Goal: Task Accomplishment & Management: Manage account settings

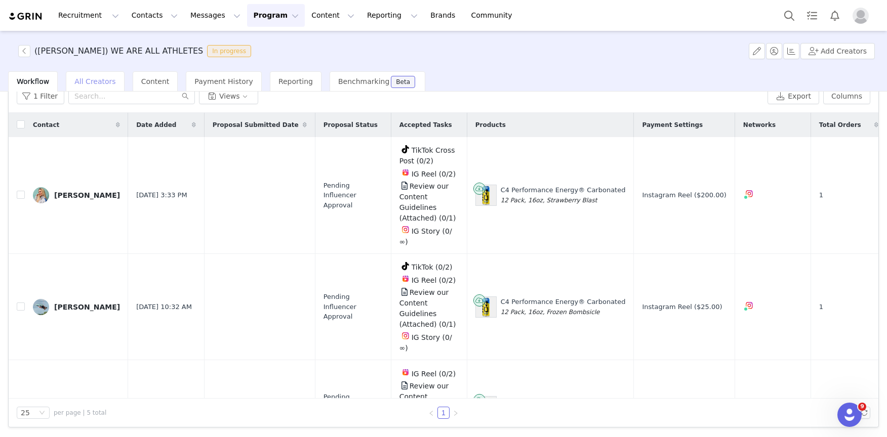
click at [104, 89] on div "All Creators" at bounding box center [95, 81] width 58 height 20
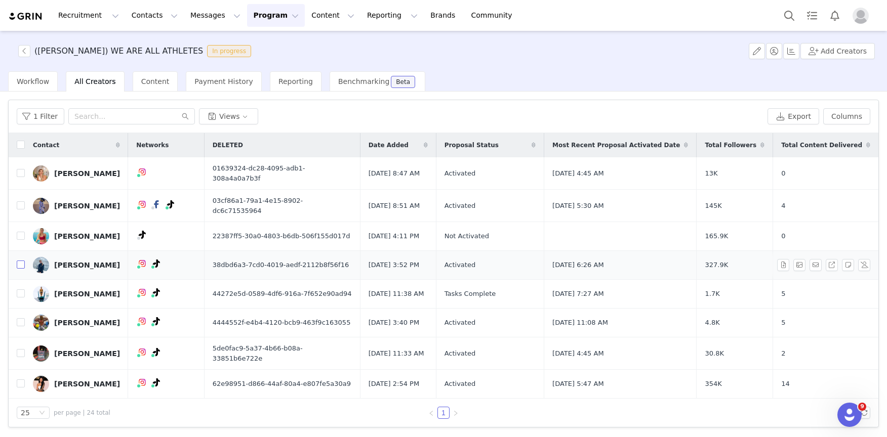
click at [22, 261] on input "checkbox" at bounding box center [21, 265] width 8 height 8
checkbox input "true"
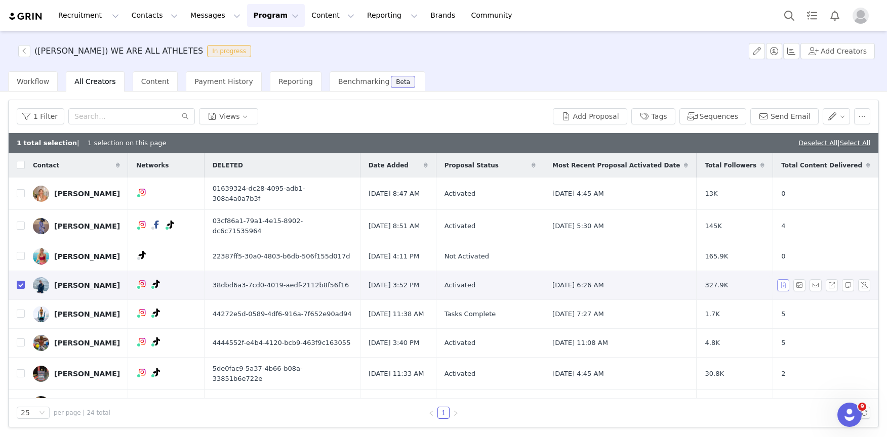
click at [778, 280] on button "button" at bounding box center [783, 285] width 12 height 12
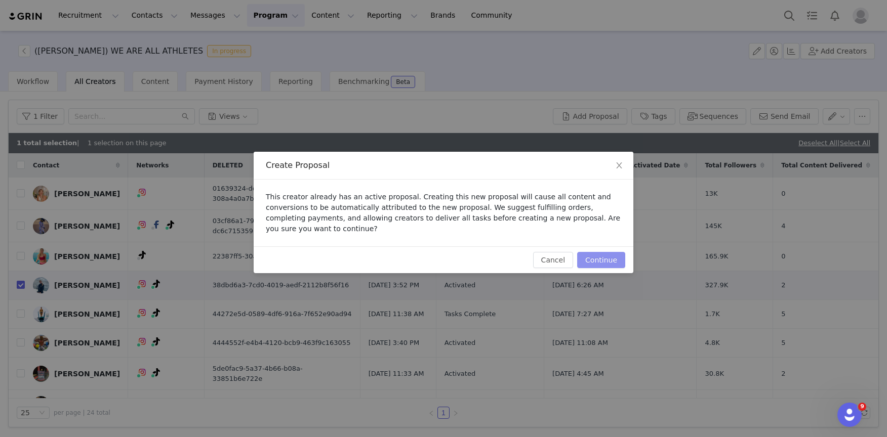
click at [603, 259] on button "Continue" at bounding box center [601, 260] width 48 height 16
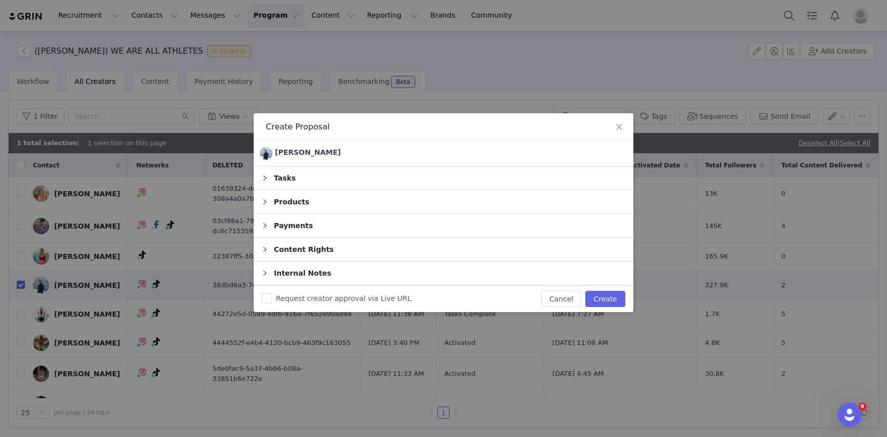
click at [377, 179] on div "Tasks" at bounding box center [444, 177] width 380 height 23
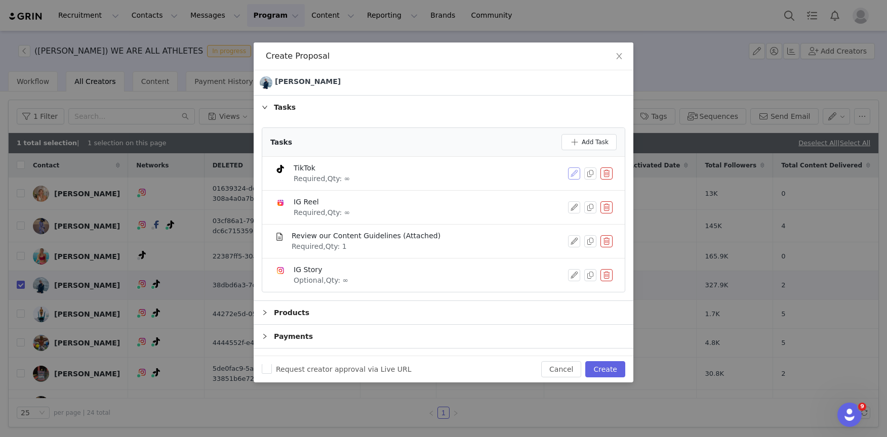
click at [569, 174] on button "button" at bounding box center [574, 174] width 12 height 12
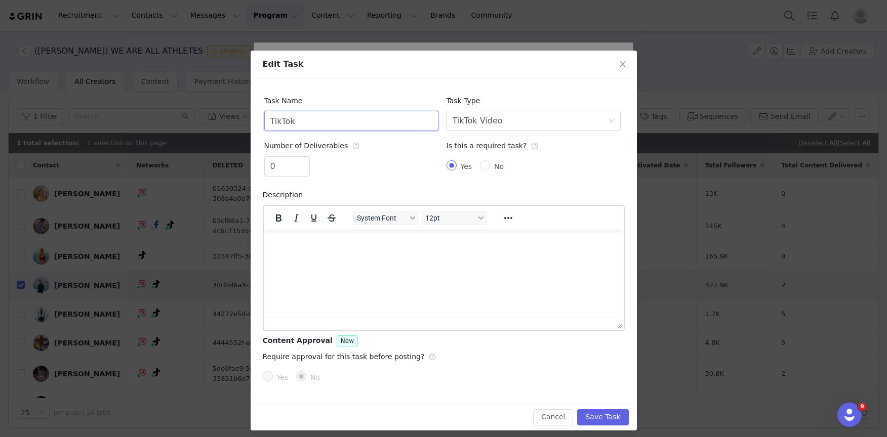
click at [319, 114] on input "TikTok" at bounding box center [351, 121] width 174 height 20
click at [276, 165] on input "0" at bounding box center [287, 166] width 45 height 19
type input "2"
type input "3"
click at [319, 121] on input "TikTok" at bounding box center [351, 121] width 174 height 20
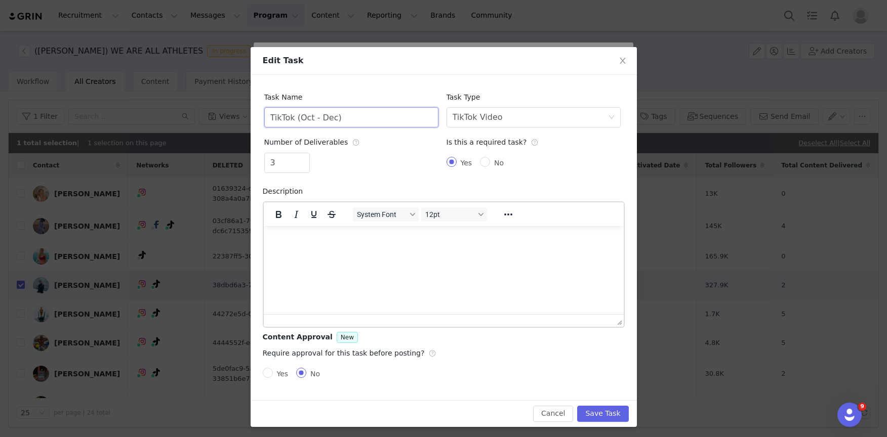
scroll to position [6, 0]
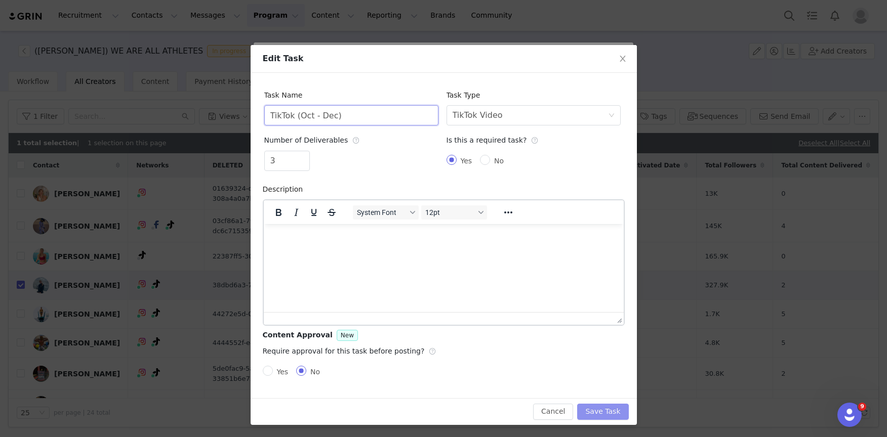
type input "TikTok (Oct - Dec)"
click at [605, 415] on button "Save Task" at bounding box center [602, 412] width 51 height 16
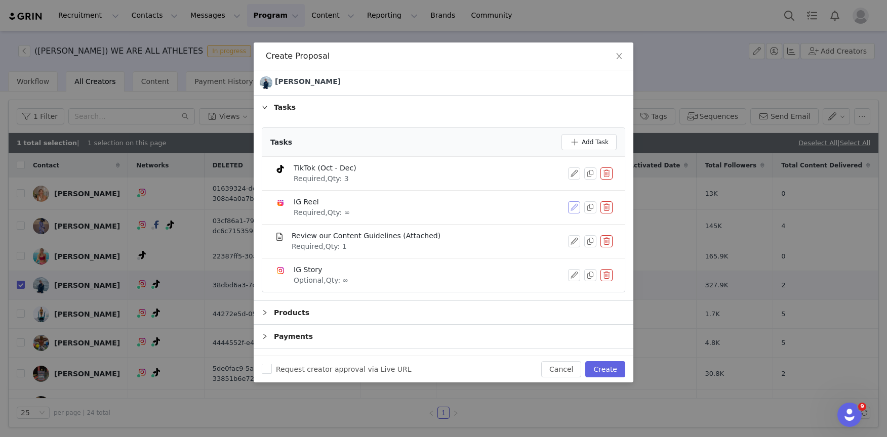
click at [568, 207] on button "button" at bounding box center [574, 207] width 12 height 12
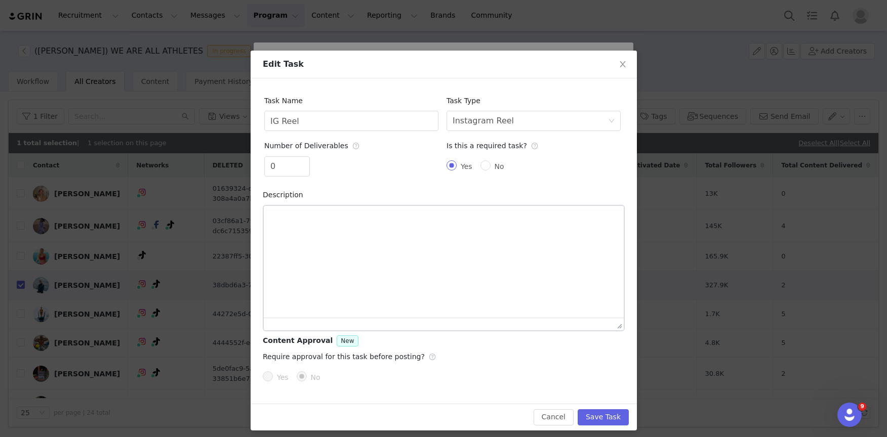
scroll to position [0, 0]
click at [287, 169] on input "0" at bounding box center [287, 166] width 45 height 19
type input "2"
type input "3"
click at [312, 122] on input "IG Reel" at bounding box center [351, 121] width 174 height 20
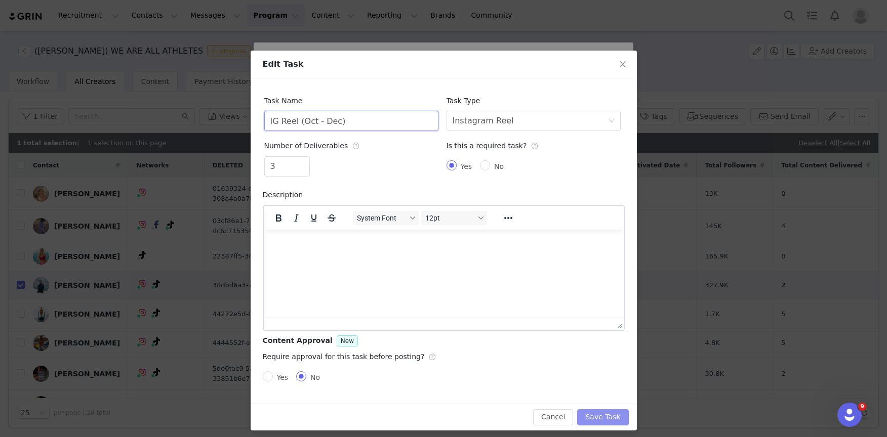
type input "IG Reel (Oct - Dec)"
click at [601, 423] on button "Save Task" at bounding box center [602, 417] width 51 height 16
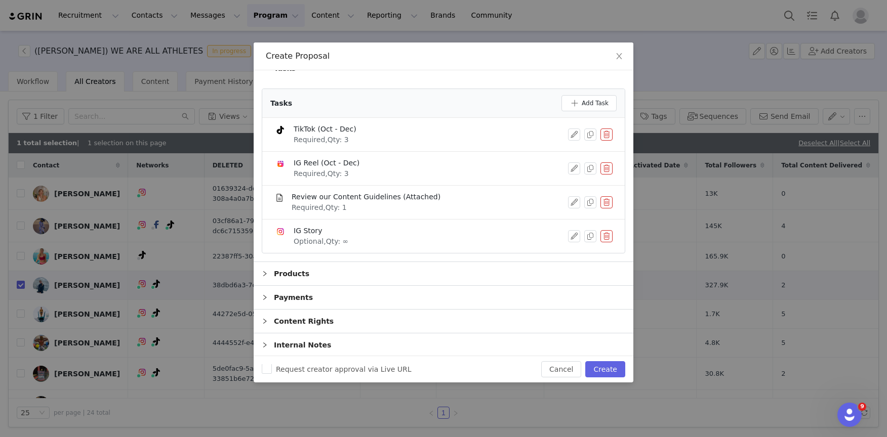
scroll to position [40, 0]
click at [333, 272] on div "Products" at bounding box center [444, 272] width 380 height 23
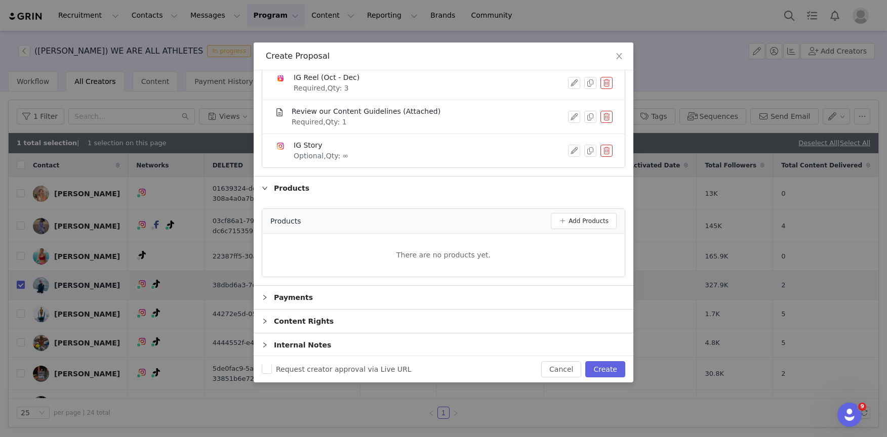
scroll to position [126, 0]
click at [585, 225] on button "Add Products" at bounding box center [584, 220] width 66 height 16
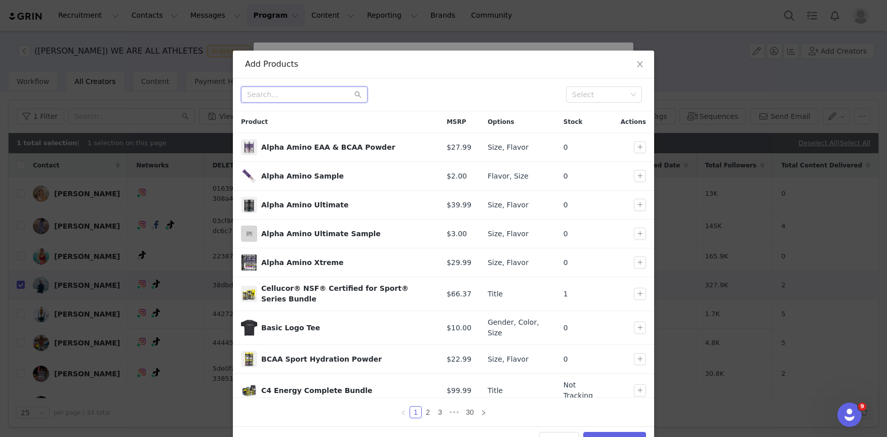
click at [300, 94] on input "text" at bounding box center [304, 95] width 127 height 16
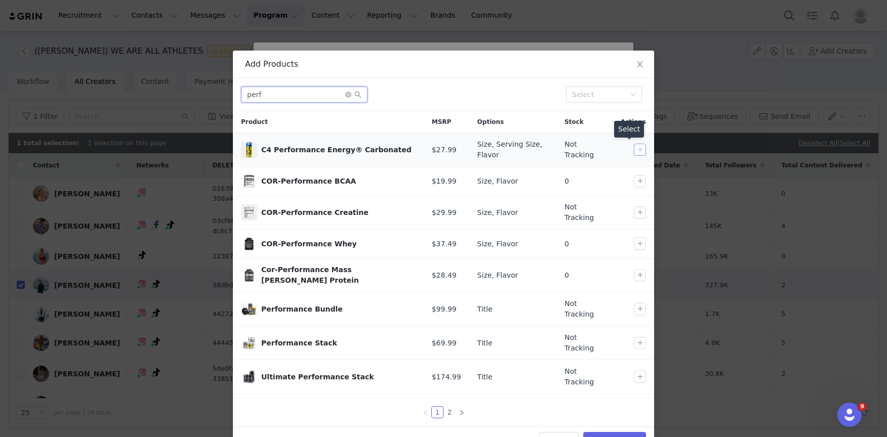
type input "perf"
click at [634, 150] on button "button" at bounding box center [640, 150] width 12 height 12
click at [634, 148] on button "button" at bounding box center [640, 150] width 12 height 12
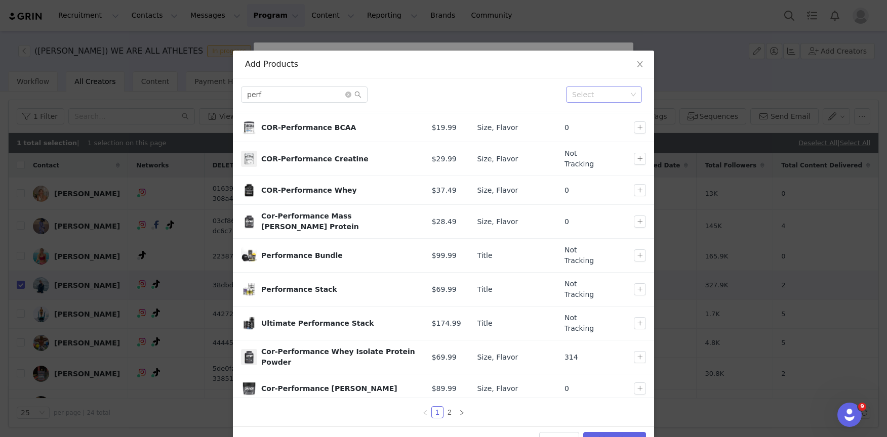
scroll to position [2, 0]
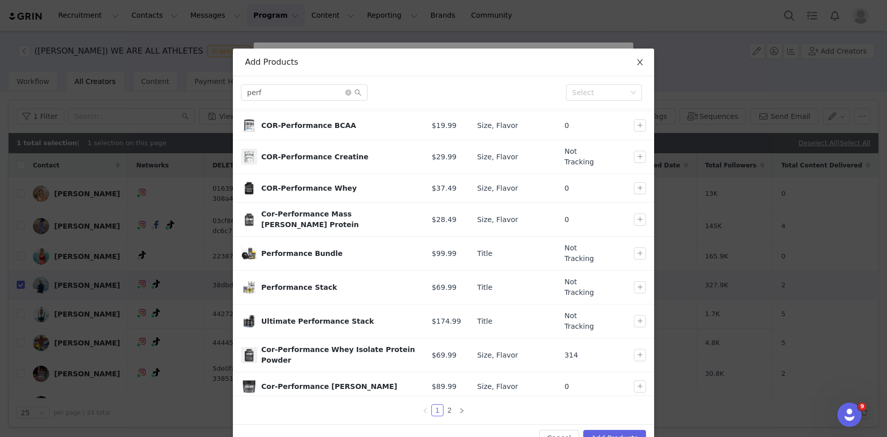
click at [639, 63] on icon "icon: close" at bounding box center [640, 62] width 8 height 8
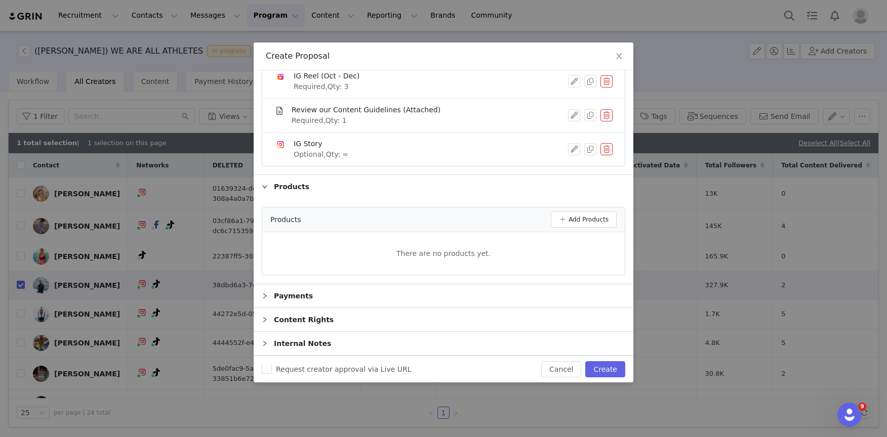
click at [364, 294] on div "Payments" at bounding box center [444, 295] width 380 height 23
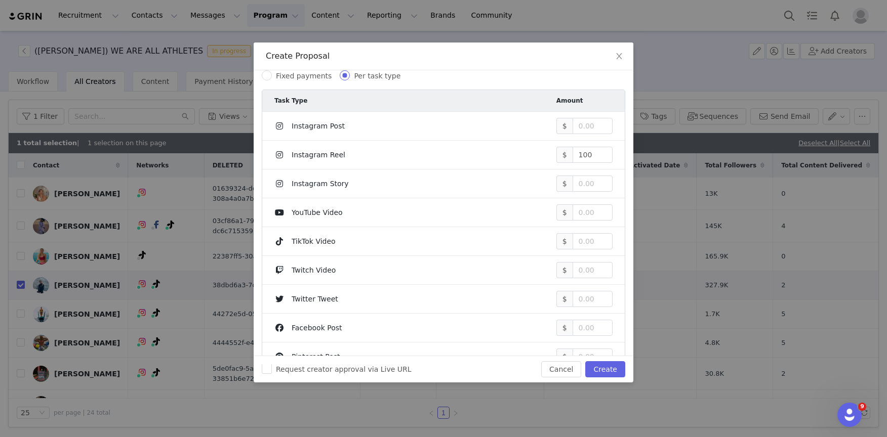
scroll to position [372, 0]
click at [586, 153] on input "100" at bounding box center [592, 154] width 39 height 15
type input "1"
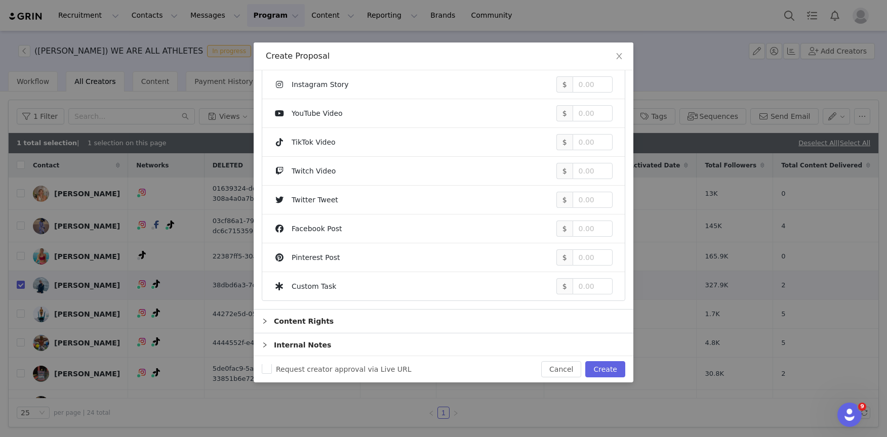
scroll to position [472, 0]
type input "1,350"
click at [269, 370] on input "Request creator approval via Live URL" at bounding box center [267, 369] width 10 height 10
checkbox input "true"
click at [607, 369] on button "Create" at bounding box center [605, 369] width 40 height 16
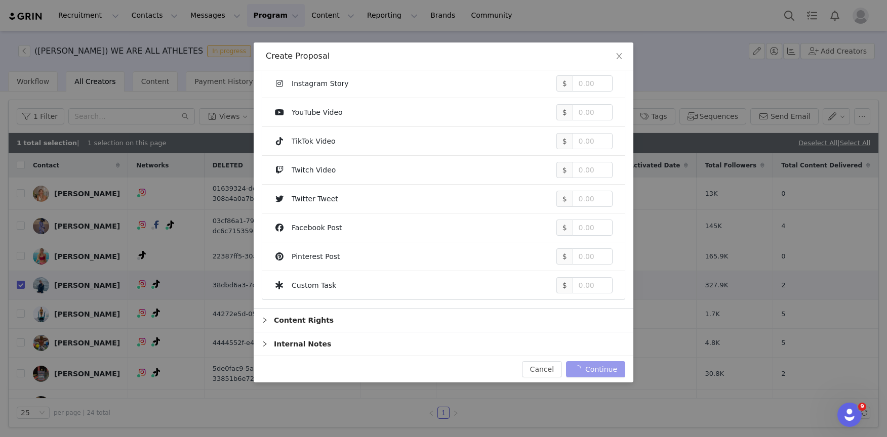
checkbox input "false"
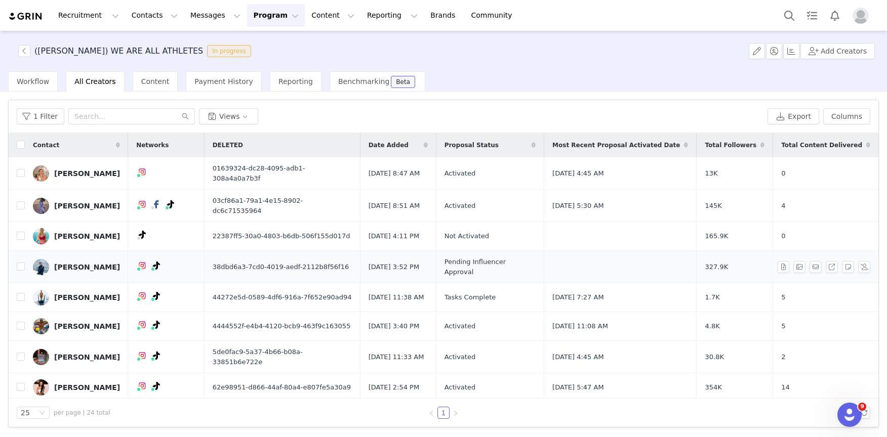
click at [94, 263] on div "[PERSON_NAME]" at bounding box center [87, 267] width 66 height 8
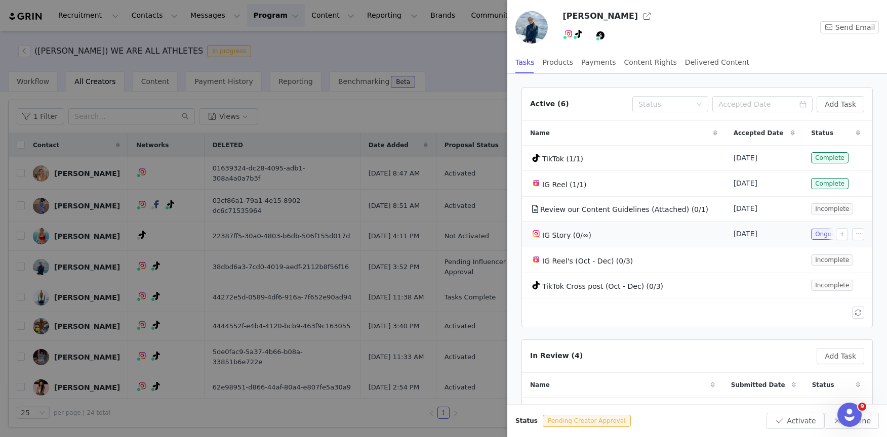
scroll to position [0, 0]
click at [852, 261] on button "button" at bounding box center [858, 261] width 12 height 12
click at [828, 298] on span "Delete Task" at bounding box center [832, 292] width 41 height 11
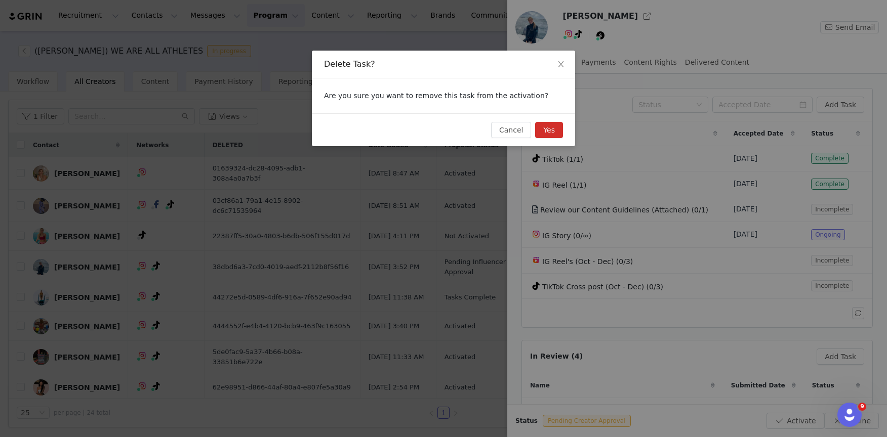
click at [544, 131] on button "Yes" at bounding box center [549, 130] width 28 height 16
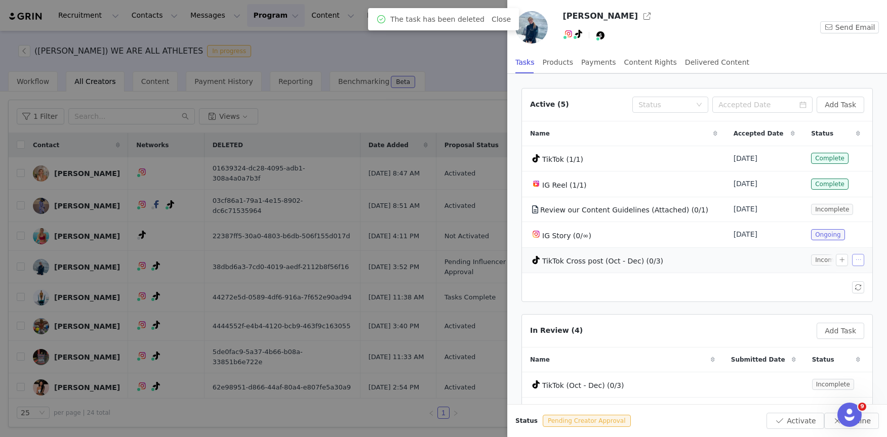
click at [854, 261] on button "button" at bounding box center [858, 260] width 12 height 12
click at [839, 292] on span "Delete Task" at bounding box center [832, 292] width 41 height 11
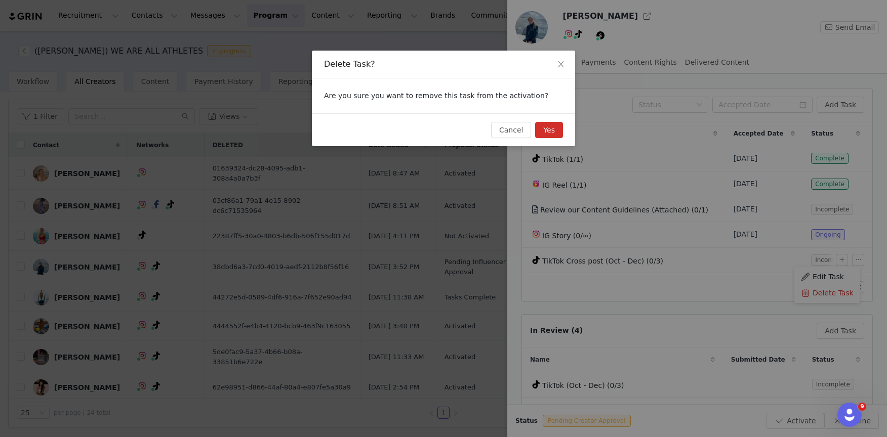
click at [549, 135] on button "Yes" at bounding box center [549, 130] width 28 height 16
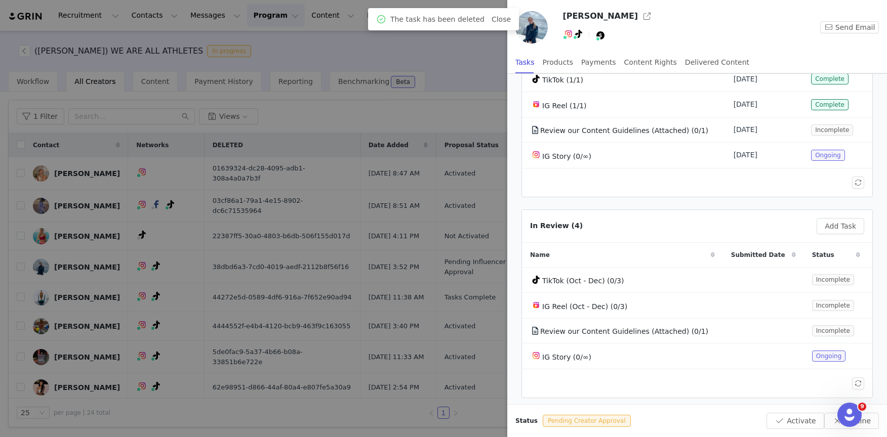
scroll to position [80, 0]
click at [852, 277] on button "button" at bounding box center [858, 279] width 12 height 12
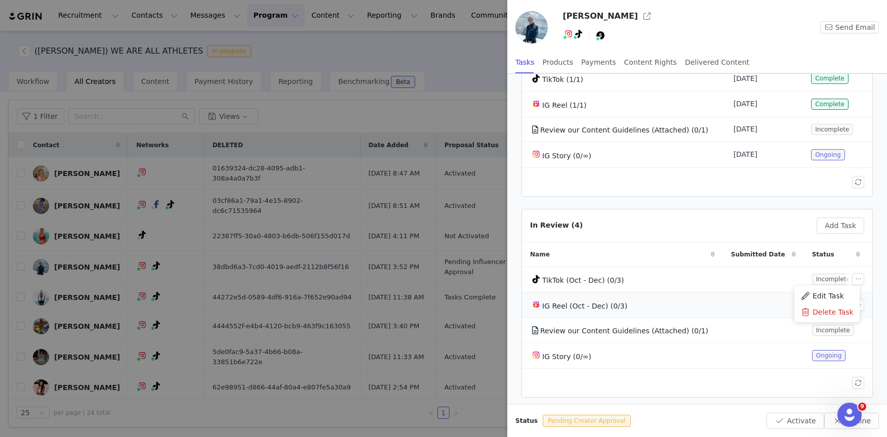
click at [723, 297] on td at bounding box center [763, 305] width 81 height 26
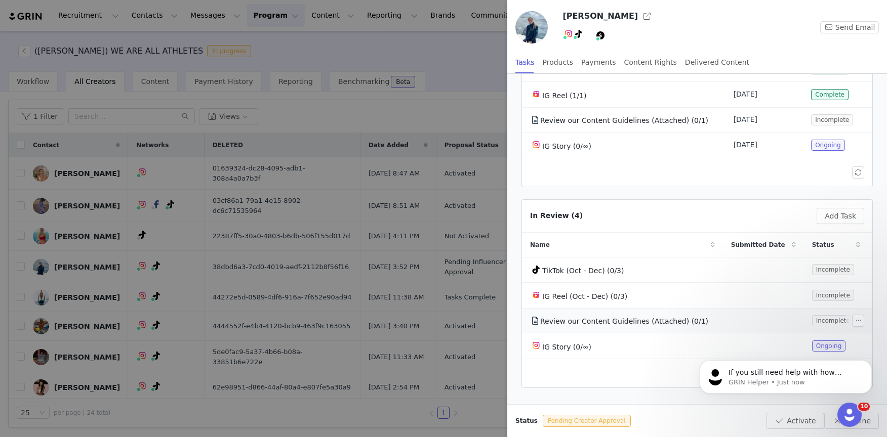
scroll to position [97, 0]
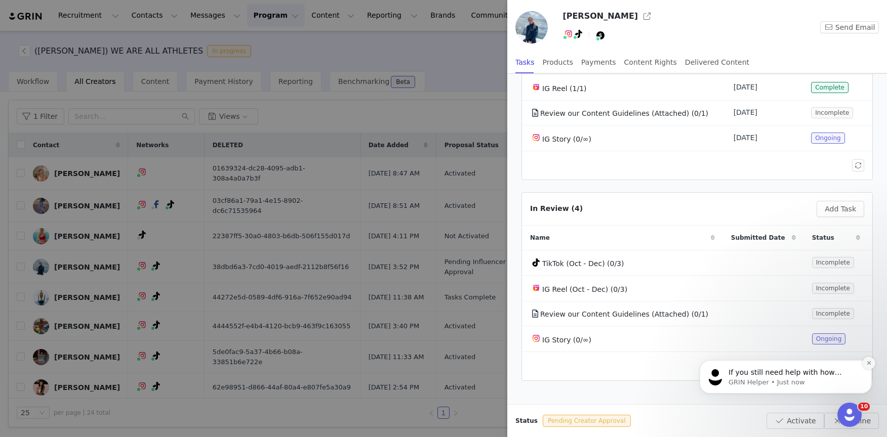
click at [867, 366] on button "Dismiss notification" at bounding box center [868, 363] width 13 height 13
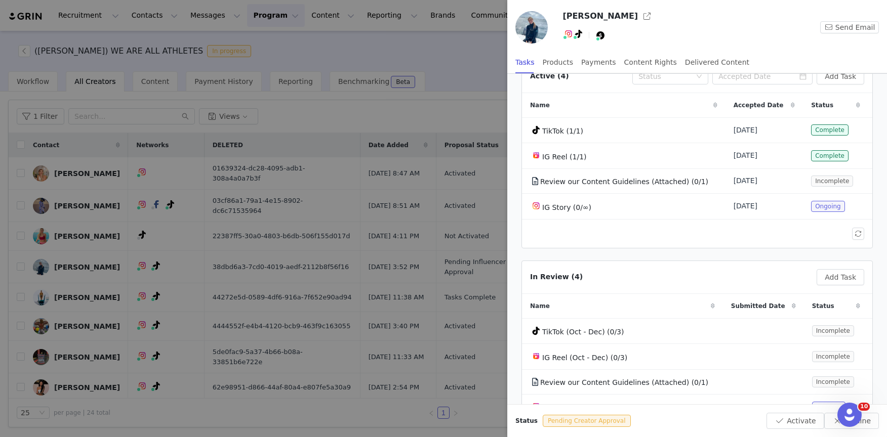
scroll to position [26, 0]
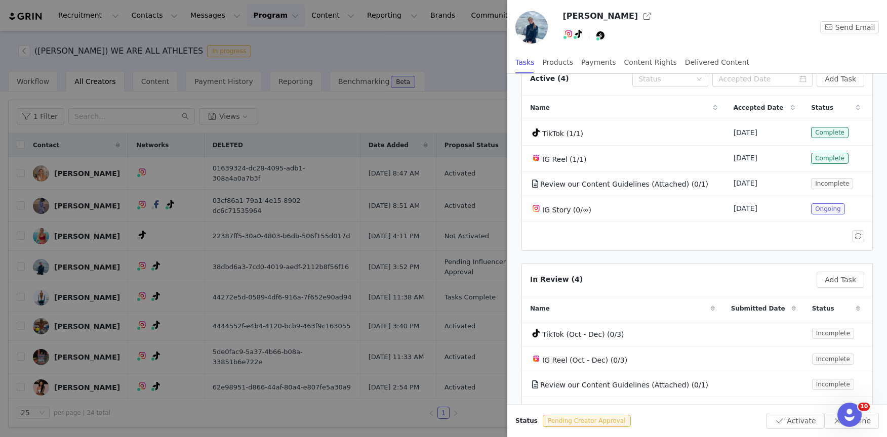
click at [335, 218] on div at bounding box center [443, 218] width 887 height 437
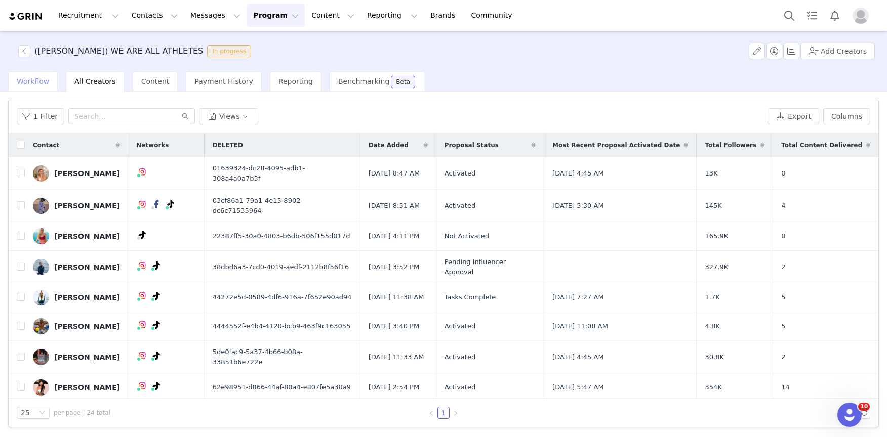
click at [48, 86] on div "Workflow" at bounding box center [33, 81] width 50 height 20
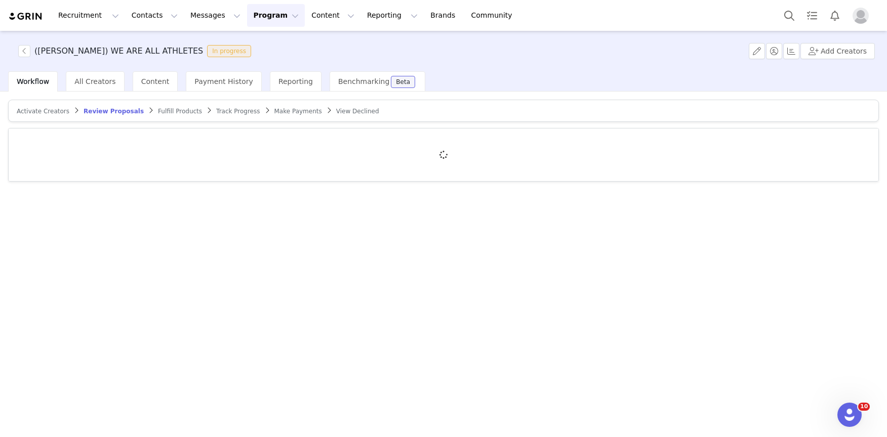
click at [229, 110] on span "Track Progress" at bounding box center [238, 111] width 44 height 7
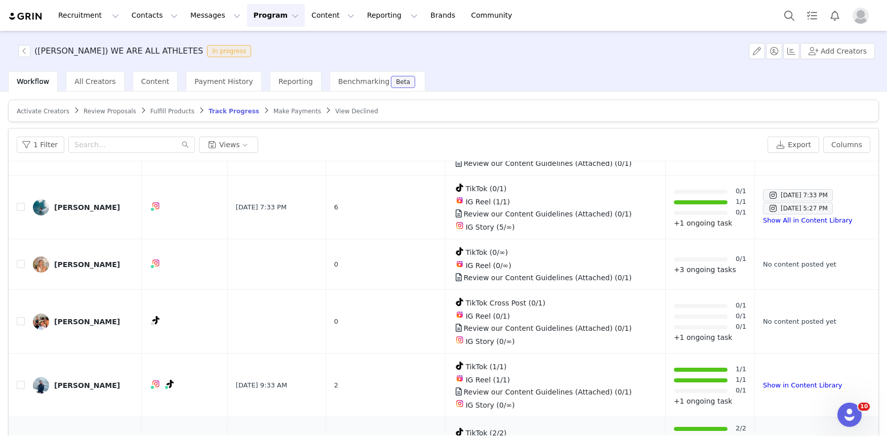
scroll to position [187, 0]
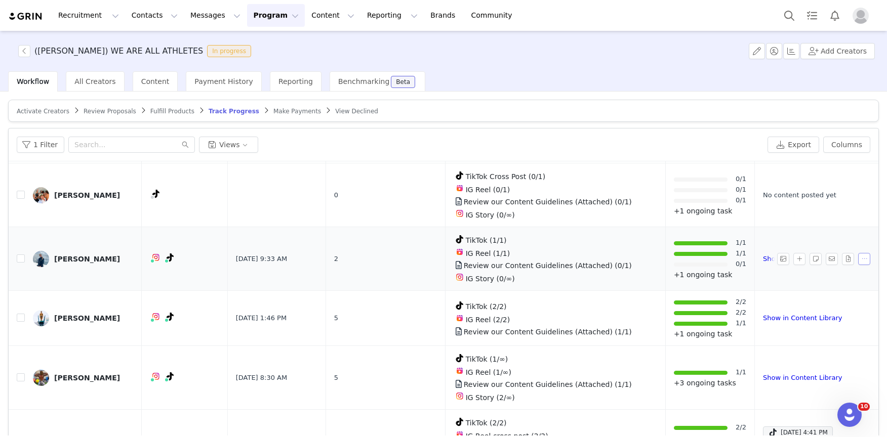
click at [858, 257] on button "button" at bounding box center [864, 259] width 12 height 12
click at [831, 269] on link "Creator Preview" at bounding box center [809, 274] width 104 height 17
click at [62, 257] on div "[PERSON_NAME]" at bounding box center [87, 259] width 66 height 8
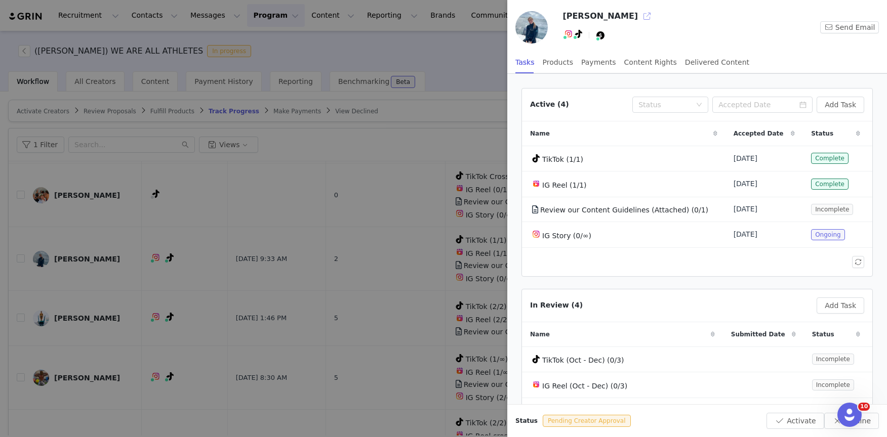
click at [639, 16] on button "button" at bounding box center [647, 16] width 16 height 16
click at [387, 127] on div at bounding box center [443, 218] width 887 height 437
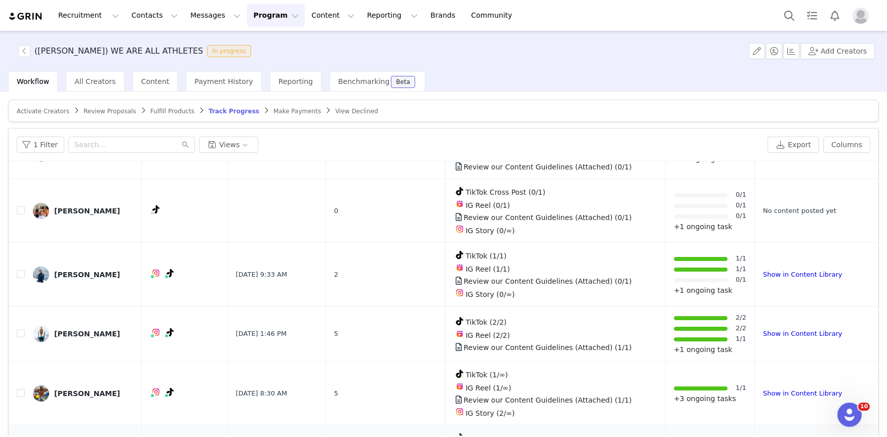
scroll to position [174, 0]
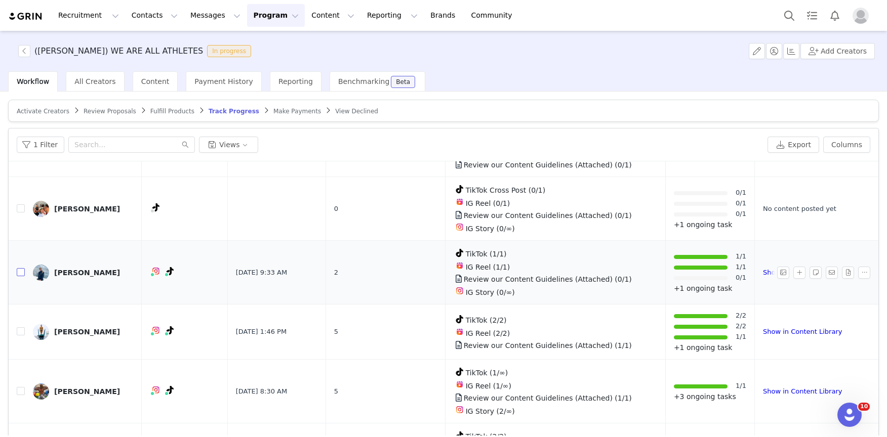
click at [22, 269] on input "checkbox" at bounding box center [21, 272] width 8 height 8
checkbox input "true"
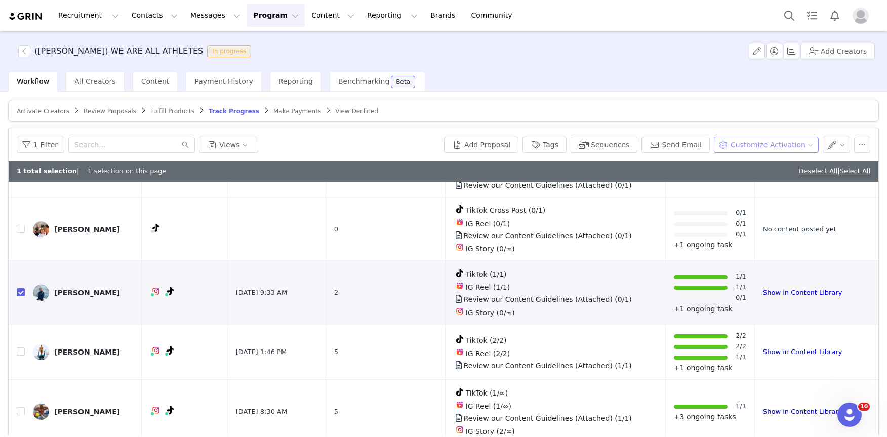
click at [769, 142] on button "Customize Activation" at bounding box center [766, 145] width 105 height 16
click at [758, 163] on span "Edit Product Selection" at bounding box center [769, 164] width 78 height 11
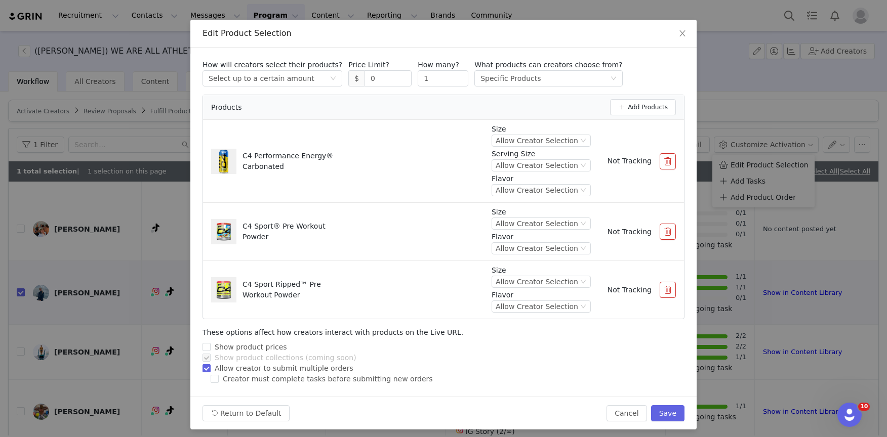
scroll to position [35, 0]
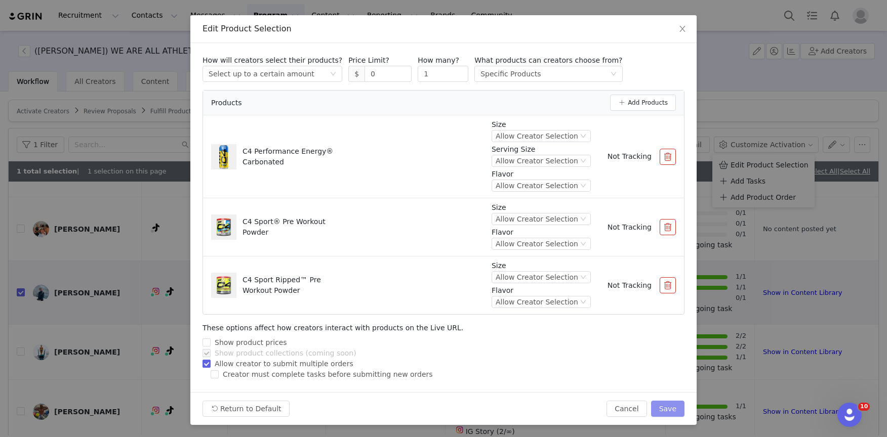
click at [670, 411] on button "Save" at bounding box center [667, 409] width 33 height 16
click at [680, 28] on icon "icon: close" at bounding box center [682, 29] width 8 height 8
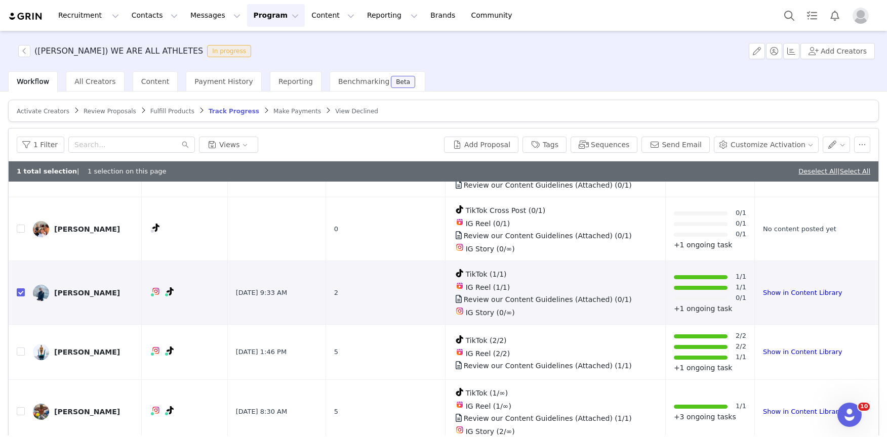
scroll to position [0, 0]
click at [765, 140] on button "Customize Activation" at bounding box center [766, 145] width 105 height 16
click at [760, 165] on span "Edit Product Selection" at bounding box center [769, 164] width 78 height 11
click at [551, 65] on div "([PERSON_NAME]) WE ARE ALL ATHLETES In progress Add Creators" at bounding box center [443, 51] width 887 height 40
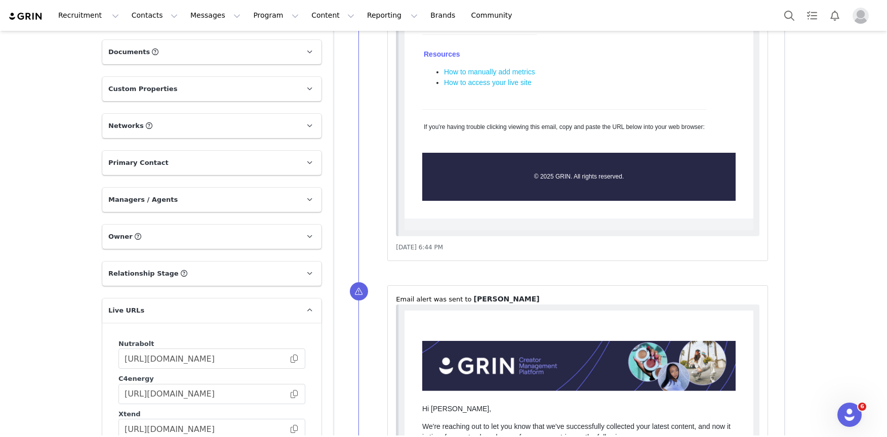
scroll to position [1069, 0]
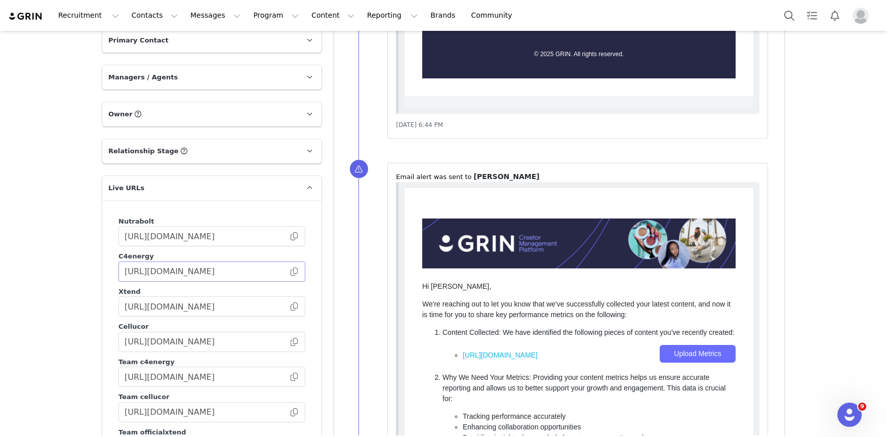
click at [289, 272] on span at bounding box center [294, 272] width 10 height 0
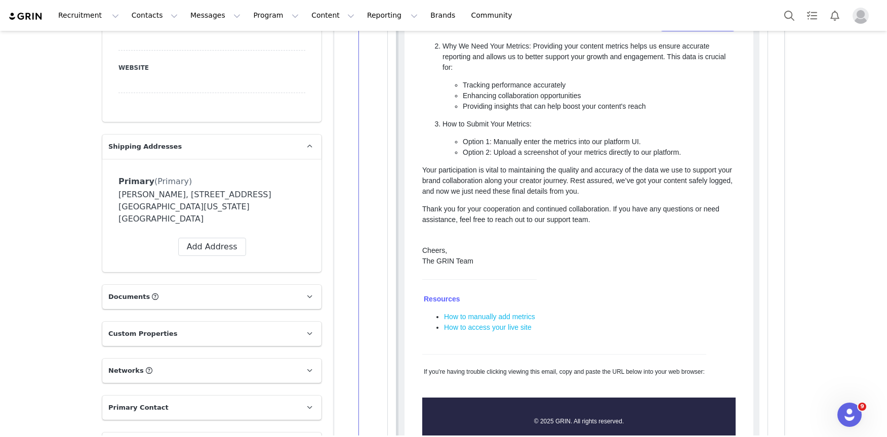
scroll to position [1060, 0]
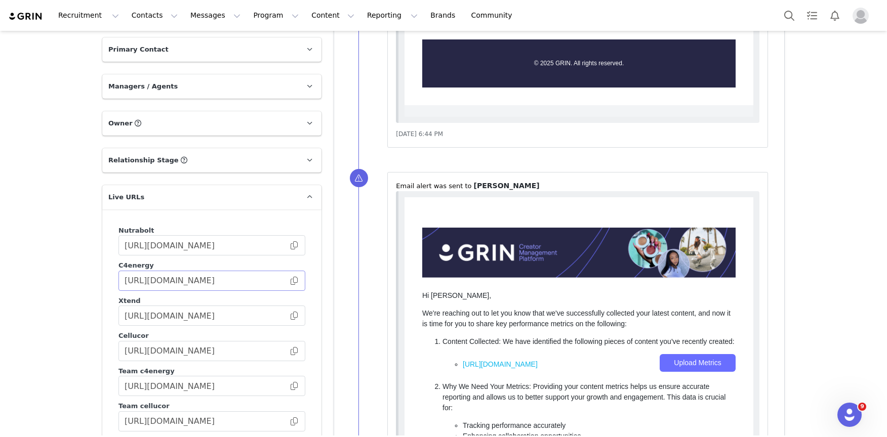
click at [292, 281] on span at bounding box center [294, 281] width 10 height 0
